Goal: Task Accomplishment & Management: Understand process/instructions

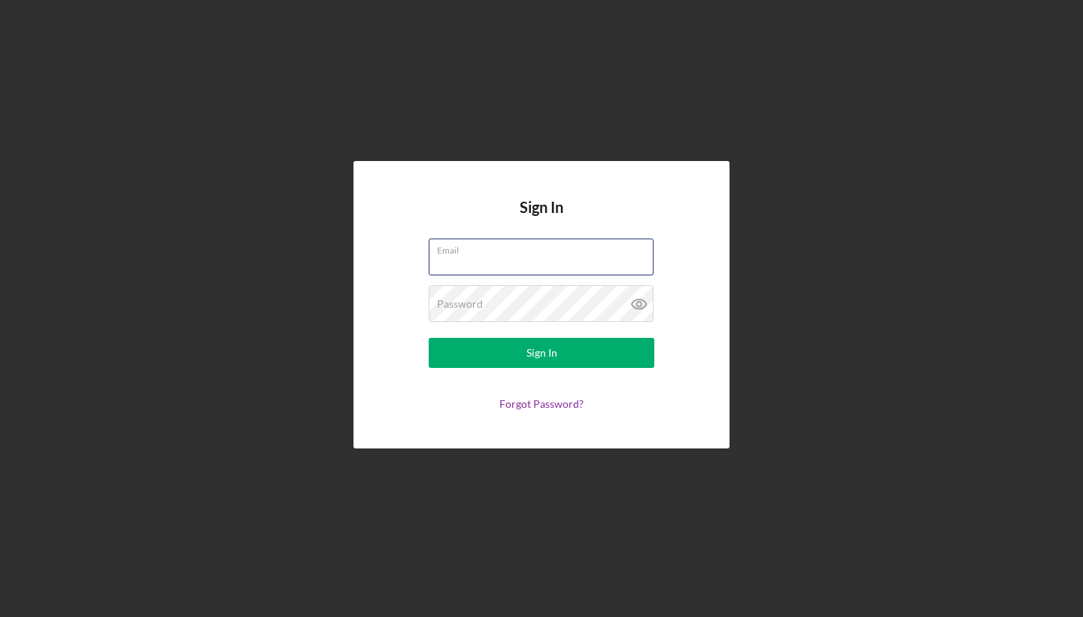
type input "[EMAIL_ADDRESS][DOMAIN_NAME]"
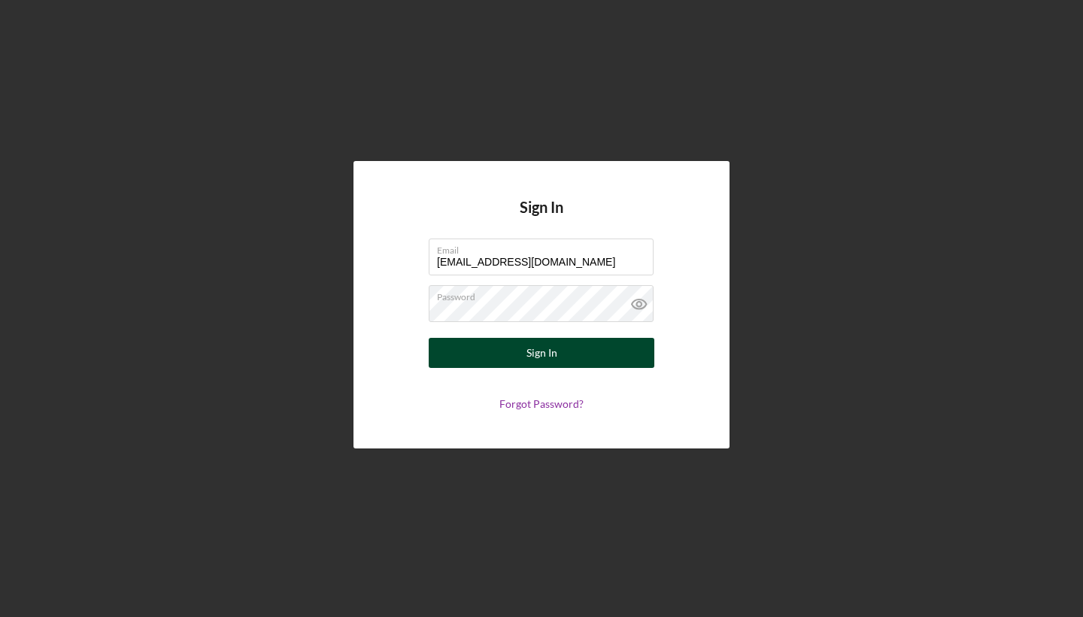
click at [508, 357] on button "Sign In" at bounding box center [542, 353] width 226 height 30
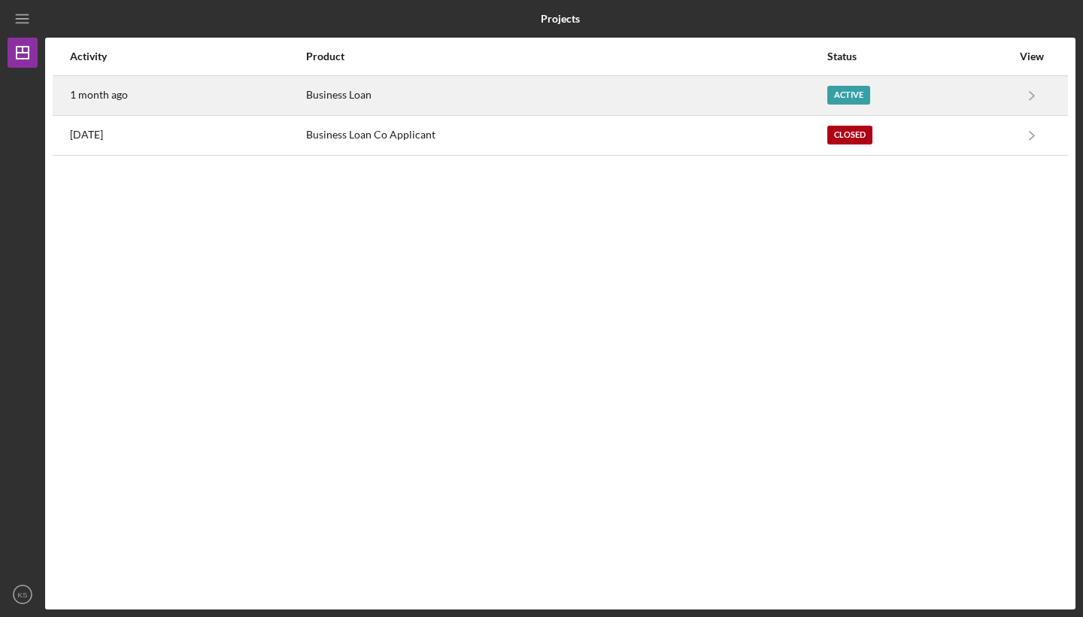
click at [860, 94] on div "Active" at bounding box center [848, 95] width 43 height 19
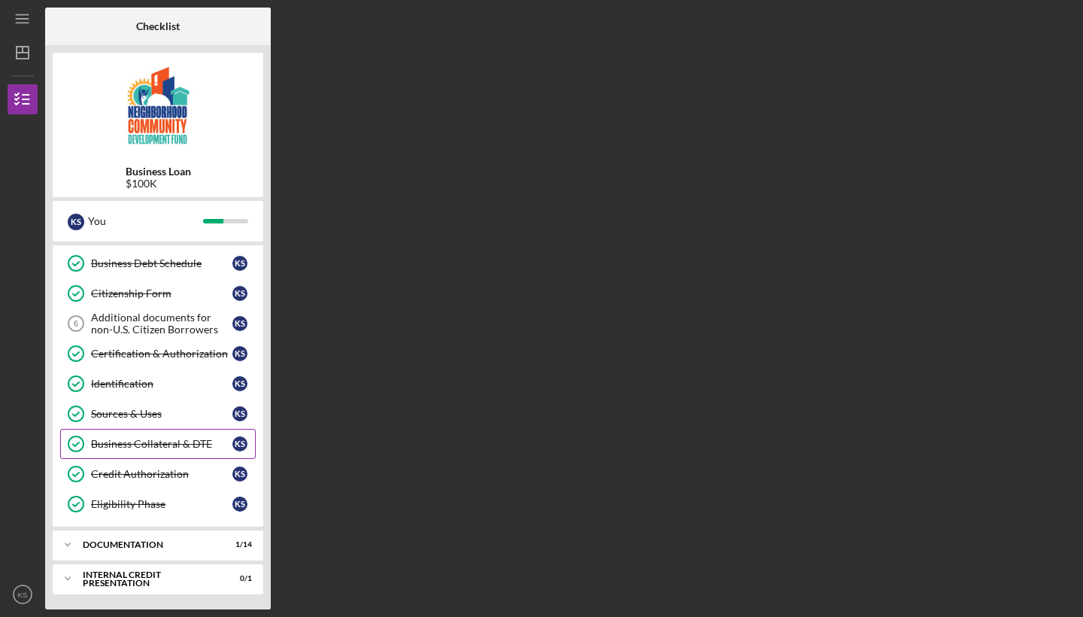
scroll to position [118, 0]
click at [142, 556] on div "Icon/Expander documentation 1 / 14" at bounding box center [158, 545] width 211 height 30
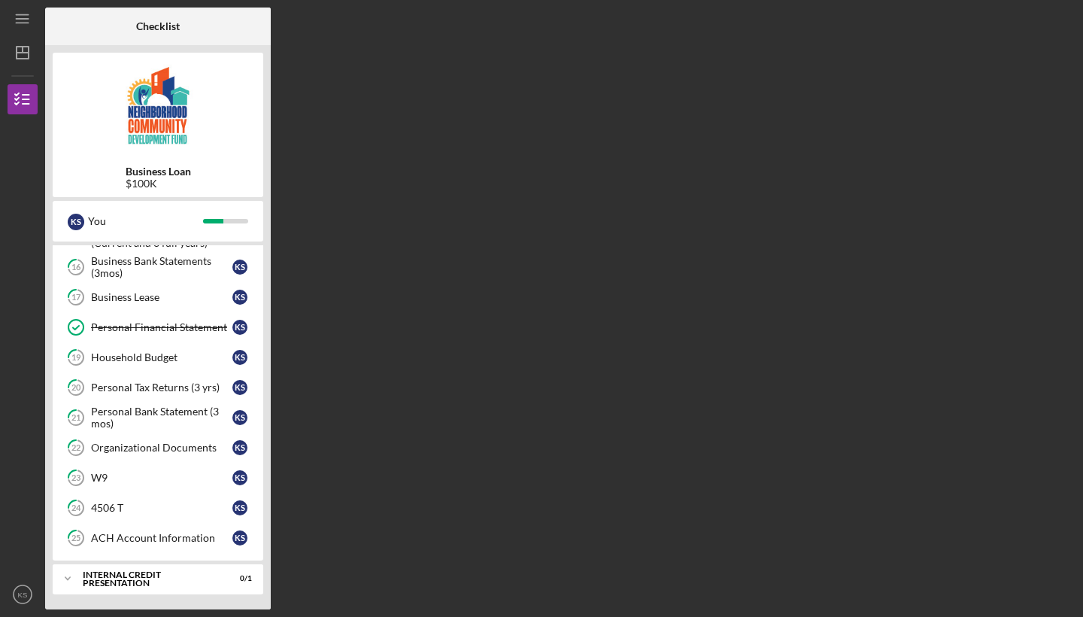
scroll to position [548, 0]
click at [172, 576] on div "Internal Credit Presentation" at bounding box center [164, 578] width 162 height 9
click at [173, 577] on div "Internal Credit Presentation" at bounding box center [164, 578] width 162 height 9
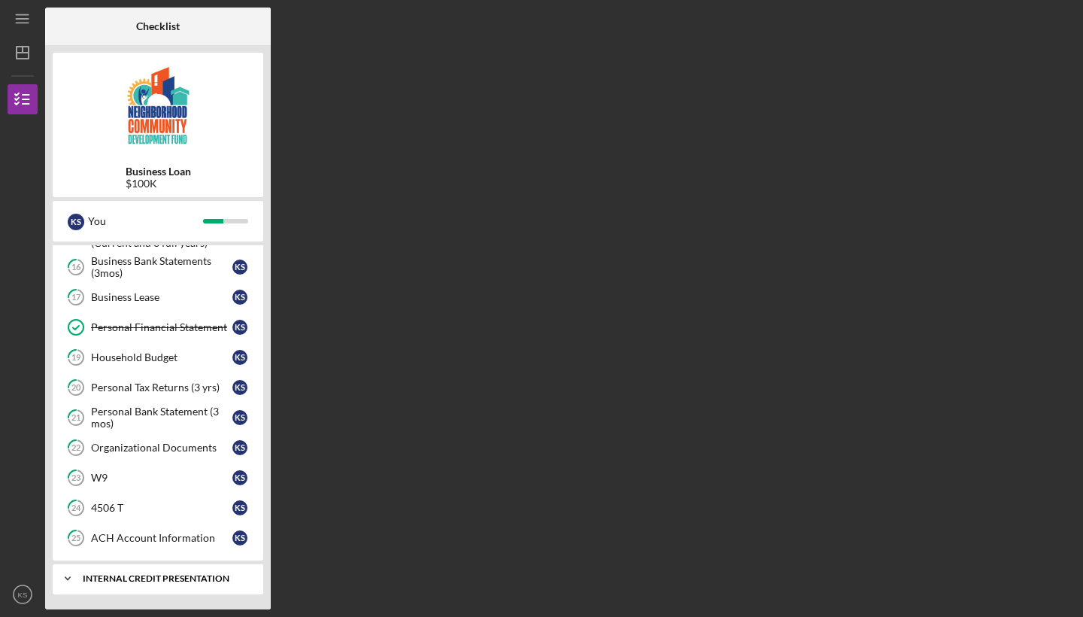
click at [138, 583] on div "Icon/Expander Internal Credit Presentation 0 / 1" at bounding box center [158, 578] width 211 height 30
click at [141, 540] on div "ACH Account Information" at bounding box center [161, 538] width 141 height 12
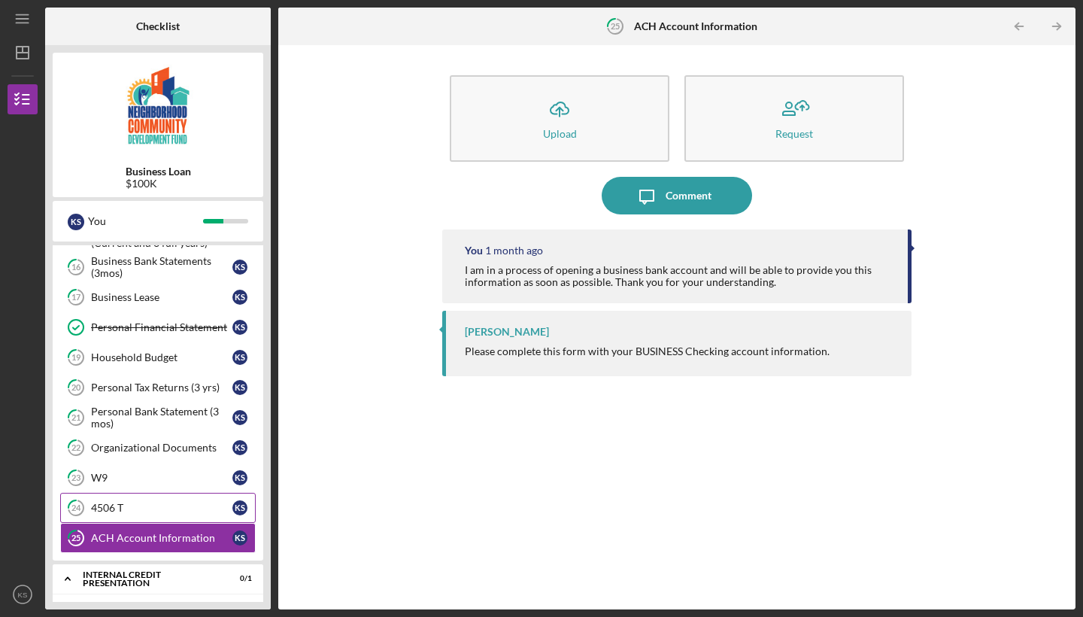
click at [139, 505] on div "4506 T" at bounding box center [161, 508] width 141 height 12
